Goal: Task Accomplishment & Management: Manage account settings

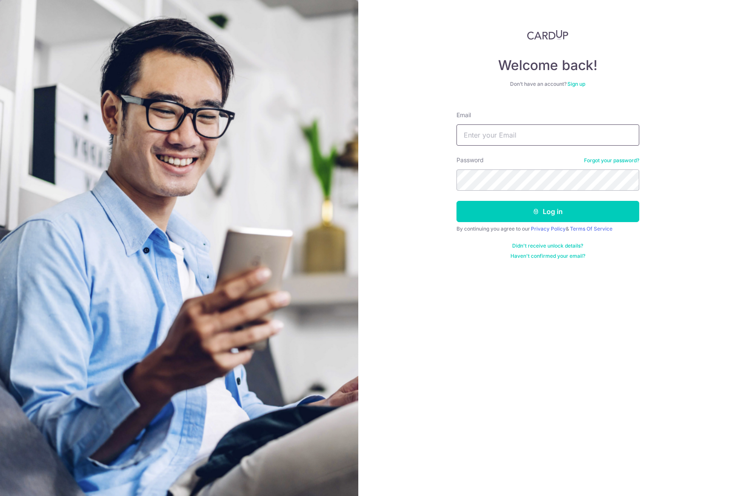
click at [544, 128] on input "Email" at bounding box center [547, 135] width 183 height 21
type input "[EMAIL_ADDRESS][DOMAIN_NAME]"
click at [476, 209] on button "Log in" at bounding box center [547, 211] width 183 height 21
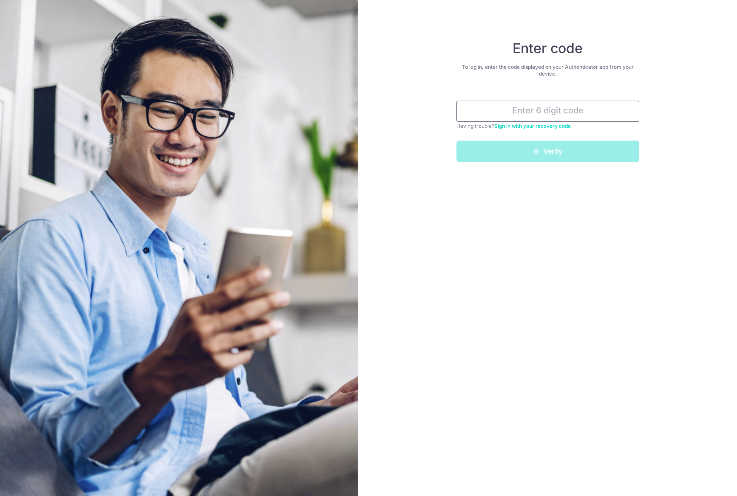
click at [534, 107] on input "text" at bounding box center [547, 111] width 183 height 21
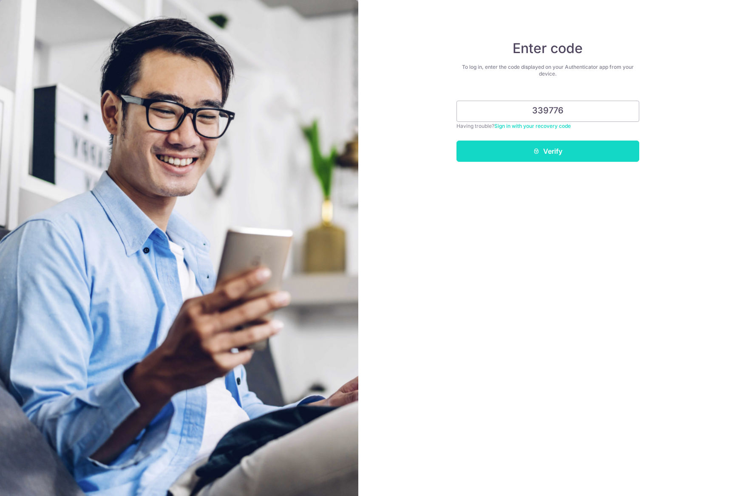
type input "339776"
click at [493, 149] on button "Verify" at bounding box center [547, 151] width 183 height 21
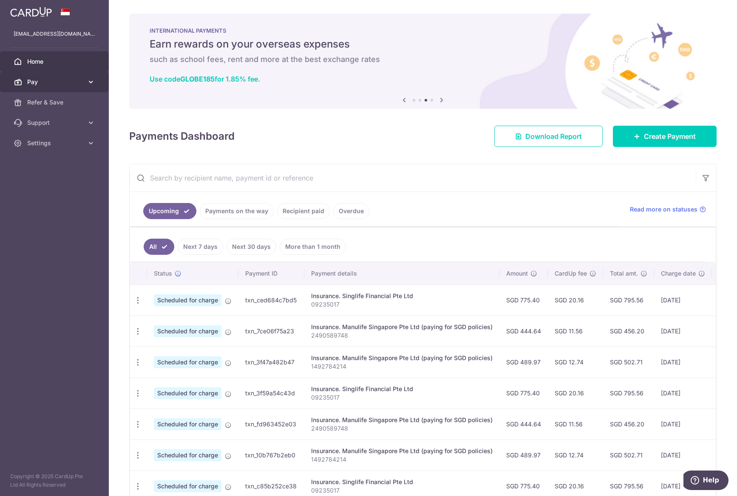
click at [72, 88] on link "Pay" at bounding box center [54, 82] width 109 height 20
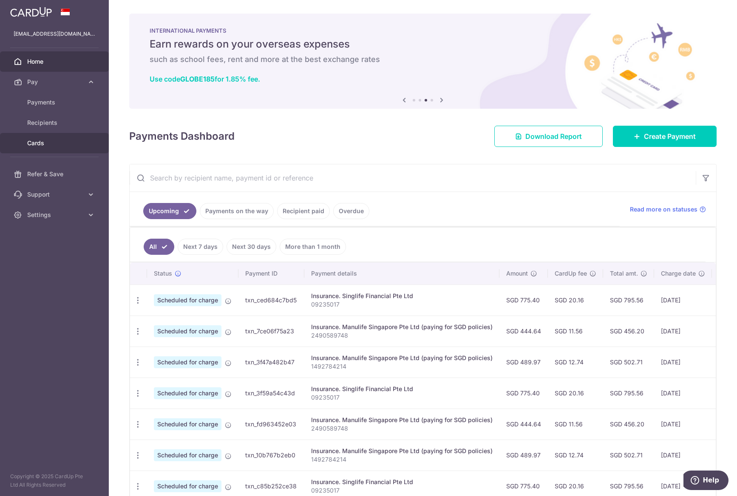
click at [43, 139] on span "Cards" at bounding box center [55, 143] width 56 height 9
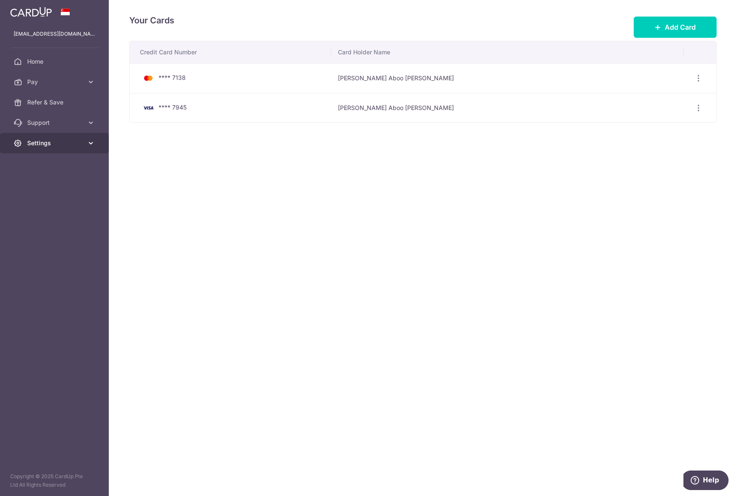
click at [78, 145] on span "Settings" at bounding box center [55, 143] width 56 height 9
click at [27, 176] on link "Logout" at bounding box center [54, 184] width 109 height 20
